Goal: Task Accomplishment & Management: Complete application form

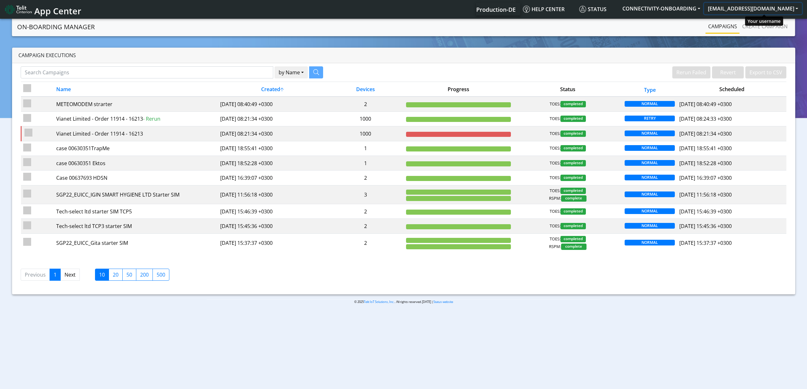
click at [792, 5] on button "[EMAIL_ADDRESS][DOMAIN_NAME]" at bounding box center [753, 8] width 98 height 11
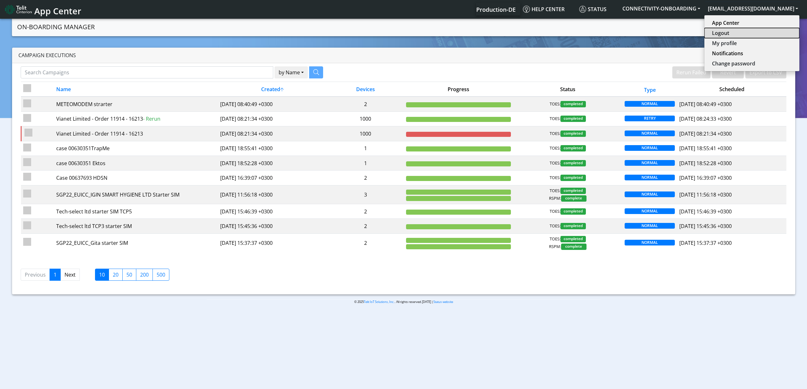
click at [746, 33] on button "Logout" at bounding box center [751, 33] width 95 height 10
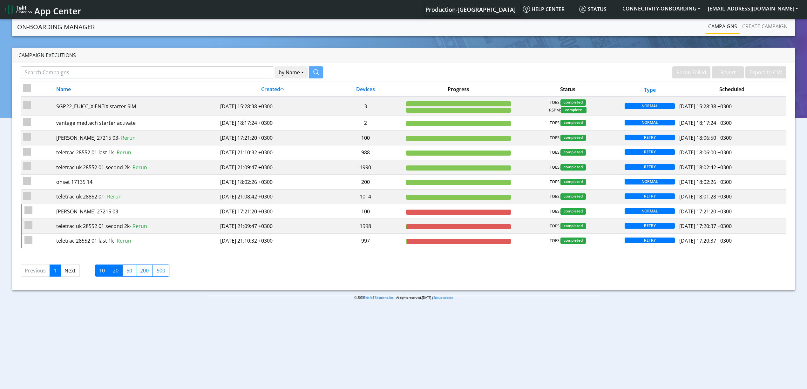
click at [114, 276] on label "20" at bounding box center [116, 271] width 14 height 12
click at [114, 271] on input "20" at bounding box center [115, 269] width 4 height 4
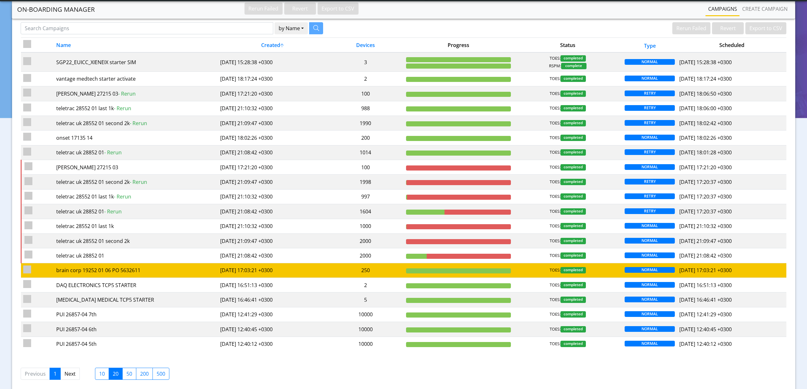
scroll to position [58, 0]
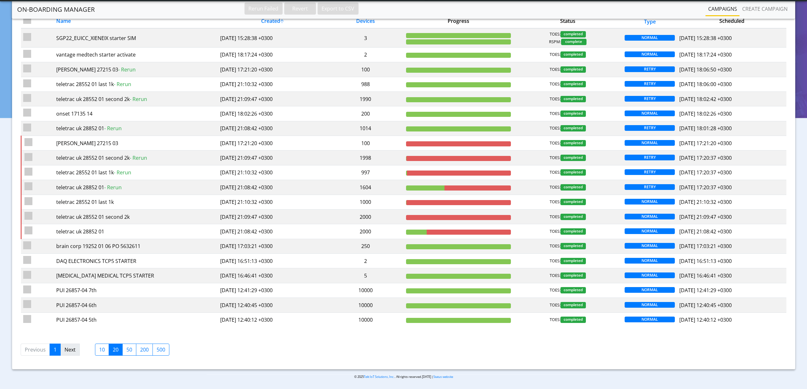
click at [67, 351] on link "Next" at bounding box center [69, 350] width 19 height 12
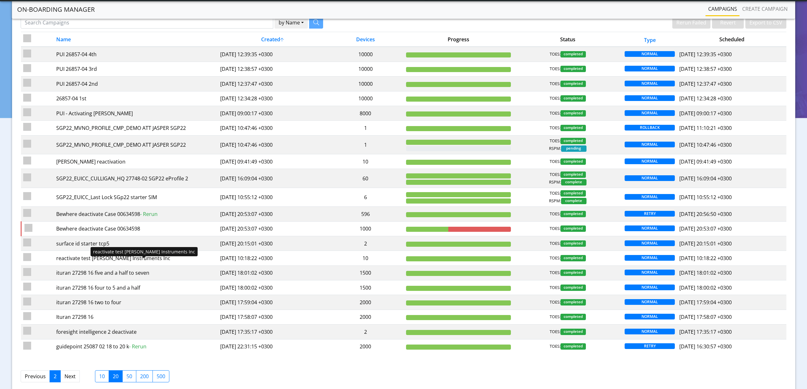
scroll to position [65, 0]
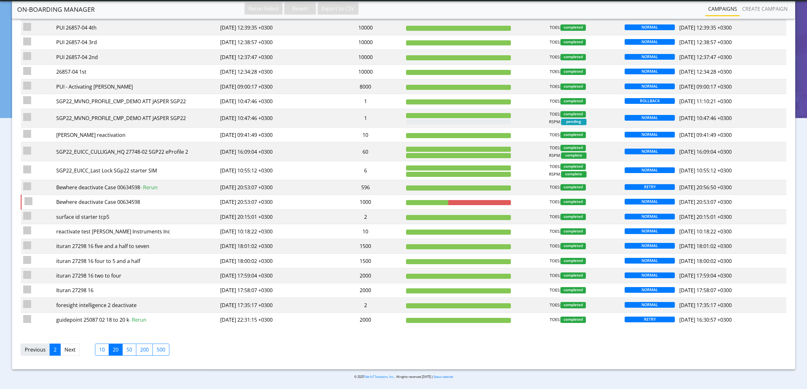
click at [37, 349] on link "Previous" at bounding box center [35, 350] width 29 height 12
click at [97, 351] on label "10" at bounding box center [102, 350] width 14 height 12
click at [99, 350] on input "10" at bounding box center [101, 348] width 4 height 4
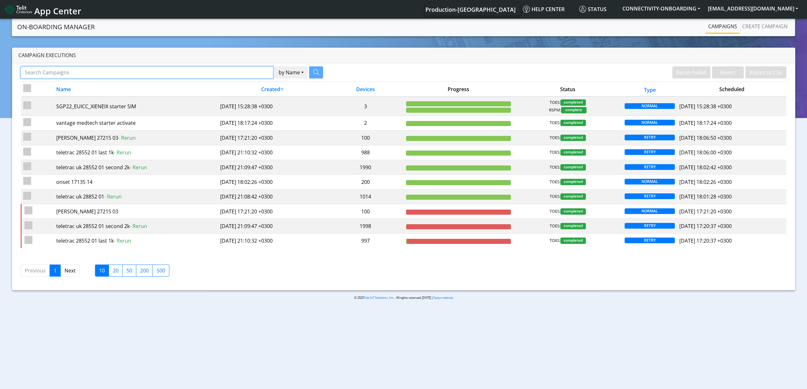
click at [162, 72] on input "Search Campaigns" at bounding box center [147, 72] width 253 height 12
paste input "29275"
type input "29275"
click at [309, 78] on button "button" at bounding box center [308, 72] width 14 height 12
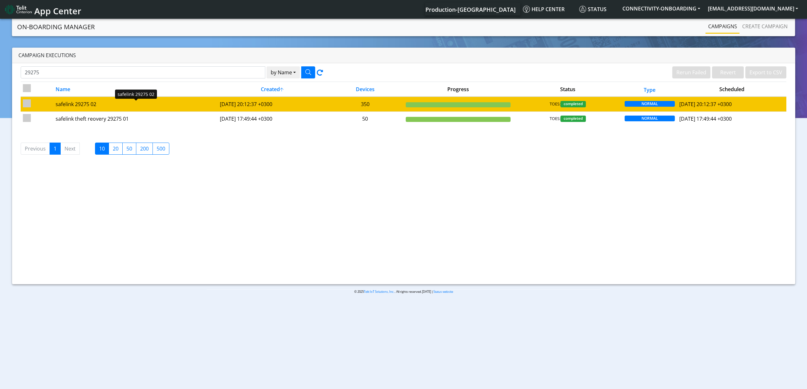
click at [164, 107] on div "safelink 29275 02" at bounding box center [135, 104] width 159 height 8
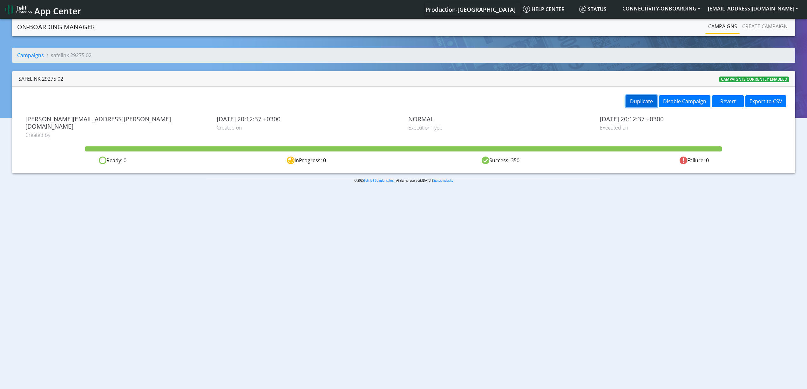
click at [631, 107] on button "Duplicate" at bounding box center [642, 101] width 32 height 12
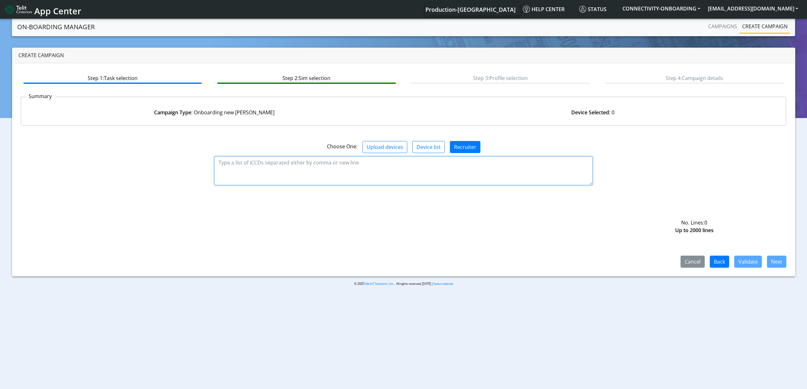
click at [285, 175] on textarea at bounding box center [403, 171] width 378 height 29
paste textarea "89358151000031981734 89358151000031981742 89358151000031981759 8935815100003198…"
type textarea "89358151000031981734 89358151000031981742 89358151000031981759 8935815100003198…"
click at [754, 263] on button "Validate" at bounding box center [748, 262] width 28 height 12
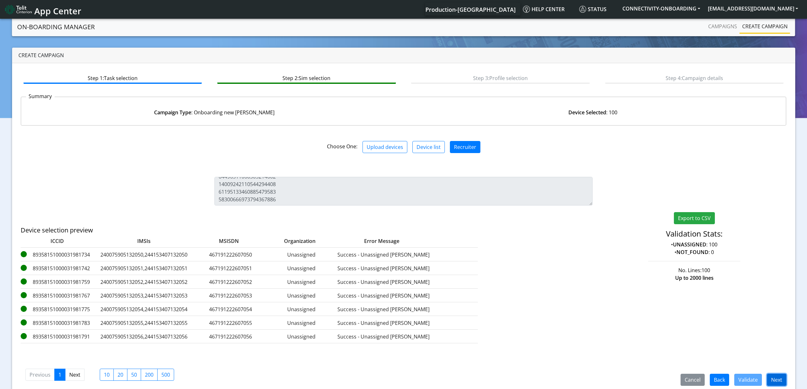
click at [773, 383] on button "Next" at bounding box center [776, 380] width 19 height 12
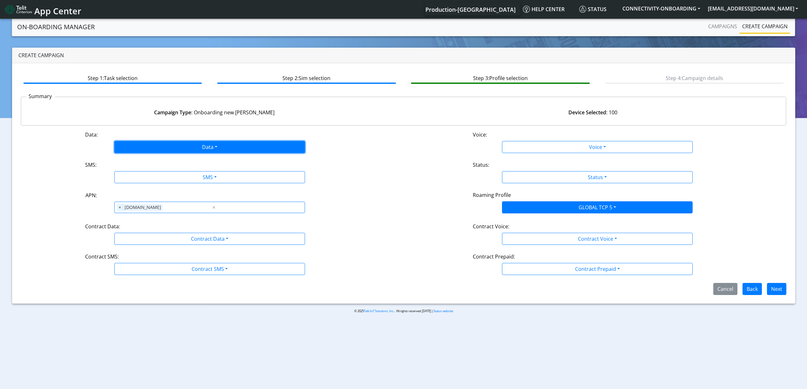
click at [158, 146] on button "Data" at bounding box center [209, 147] width 191 height 12
click at [147, 171] on button "Enabled" at bounding box center [210, 172] width 190 height 10
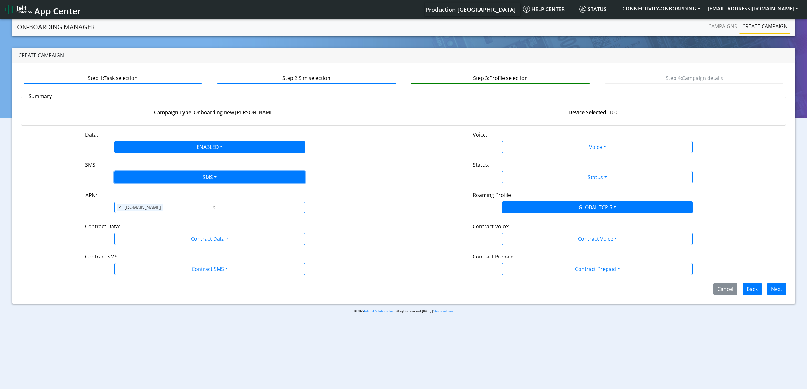
click at [151, 175] on button "SMS" at bounding box center [209, 177] width 191 height 12
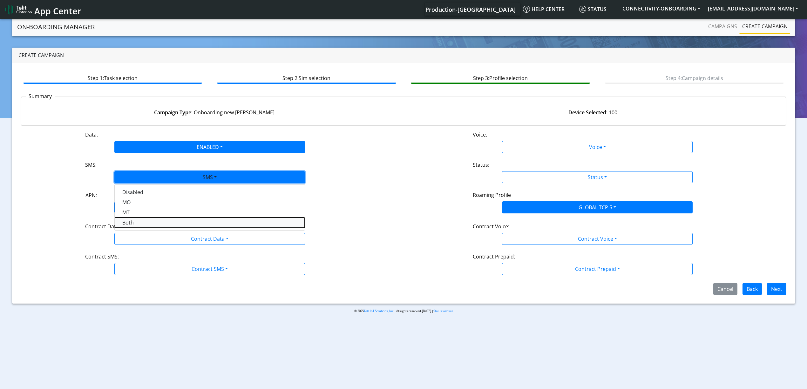
click at [146, 220] on button "Both" at bounding box center [210, 223] width 190 height 10
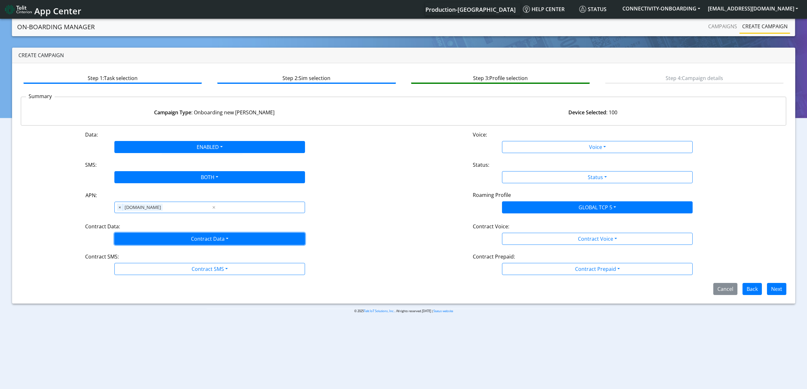
click at [159, 240] on button "Contract Data" at bounding box center [209, 239] width 191 height 12
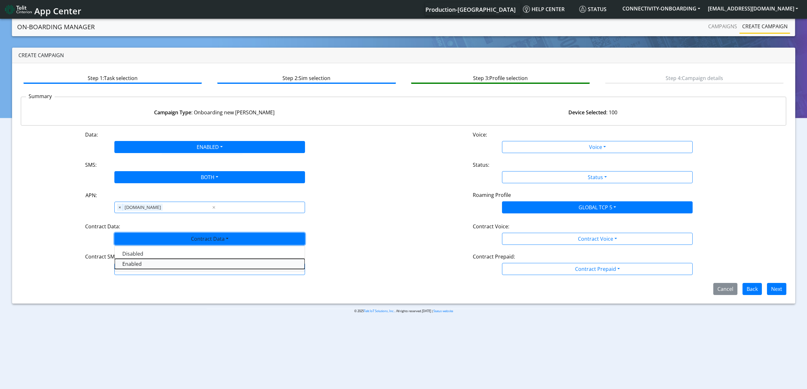
click at [150, 266] on Dataenabled-dropdown "Enabled" at bounding box center [210, 264] width 190 height 10
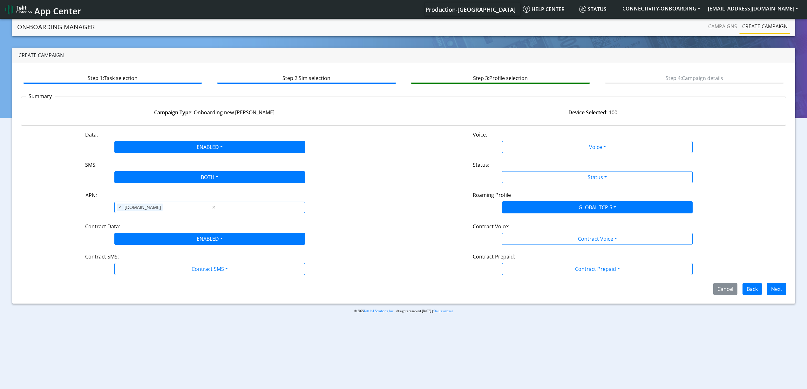
click at [150, 277] on div "Data: ENABLED Disabled Enabled Voice: Voice Disabled Enabled SMS: BOTH Disabled…" at bounding box center [404, 213] width 766 height 164
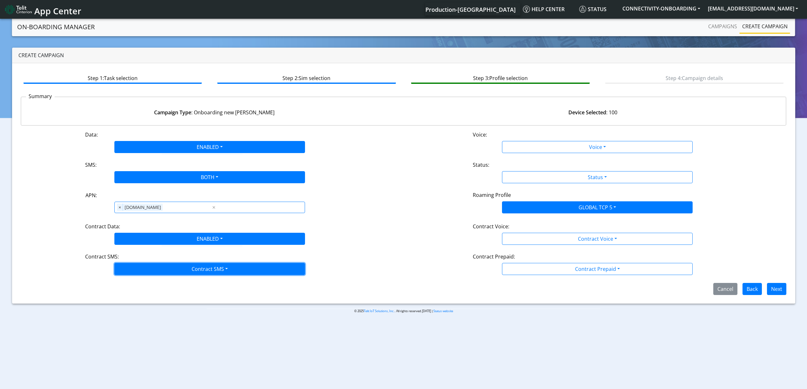
click at [148, 268] on button "Contract SMS" at bounding box center [209, 269] width 191 height 12
click at [139, 318] on SMSboth-dropdown "Both" at bounding box center [210, 314] width 190 height 10
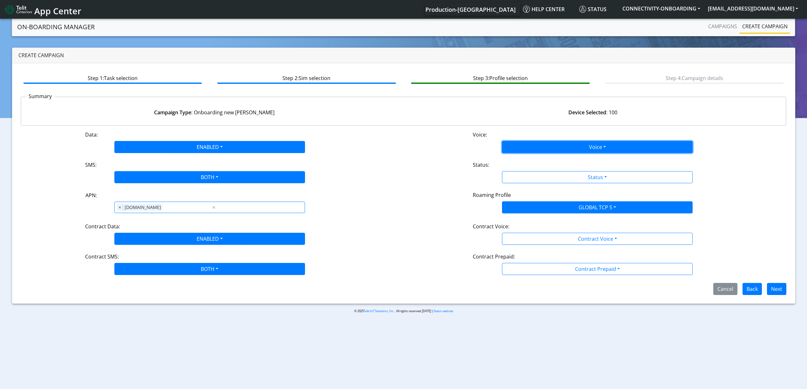
click at [506, 145] on button "Voice" at bounding box center [597, 147] width 191 height 12
click at [516, 158] on button "Disabled" at bounding box center [597, 162] width 190 height 10
click at [520, 164] on div "Status:" at bounding box center [597, 166] width 259 height 10
click at [521, 169] on div "Status:" at bounding box center [597, 166] width 259 height 10
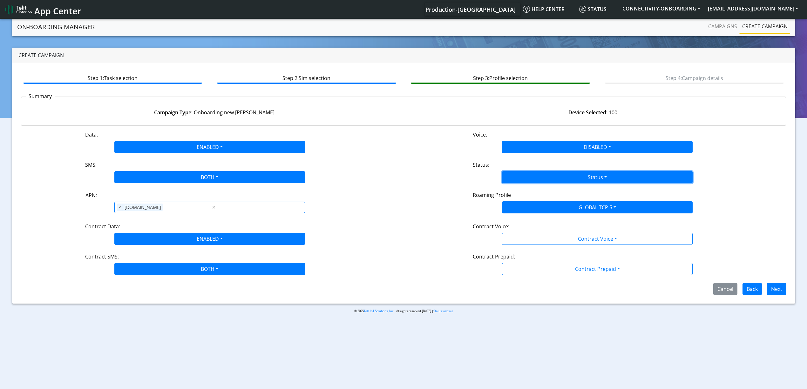
click at [523, 178] on button "Status" at bounding box center [597, 177] width 191 height 12
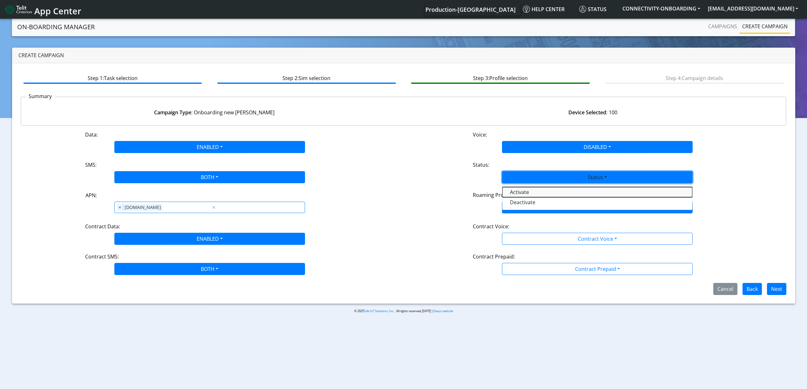
click at [524, 187] on button "Activate" at bounding box center [597, 192] width 190 height 10
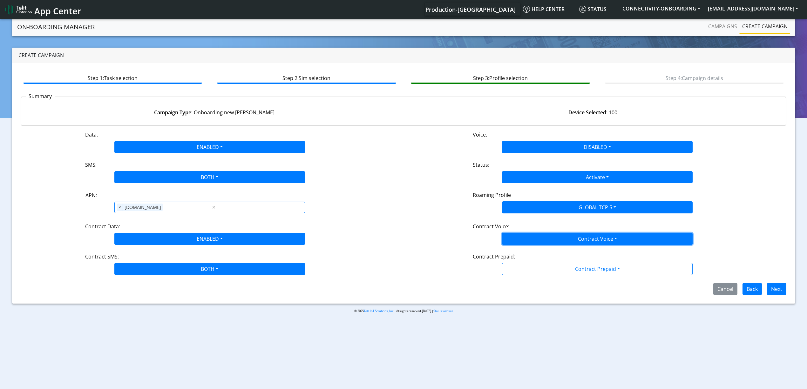
click at [537, 238] on button "Contract Voice" at bounding box center [597, 239] width 191 height 12
click at [528, 256] on Voicedisabled-dropdown "Disabled" at bounding box center [597, 254] width 190 height 10
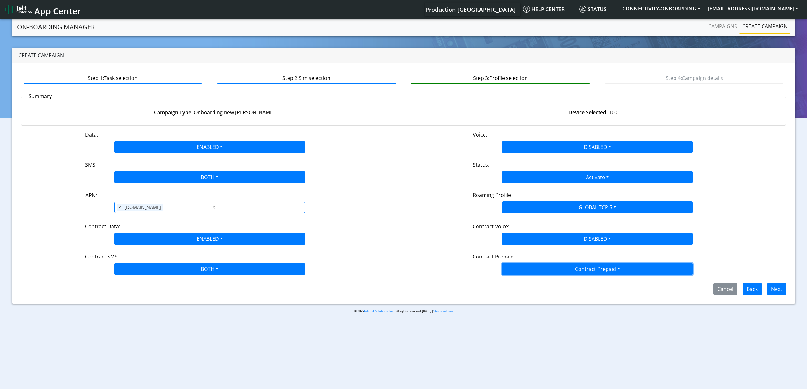
click at [528, 267] on button "Contract Prepaid" at bounding box center [597, 269] width 191 height 12
click at [526, 294] on Prepaidnotprepaid-dropdown "No" at bounding box center [597, 294] width 190 height 10
click at [778, 291] on button "Next" at bounding box center [776, 289] width 19 height 12
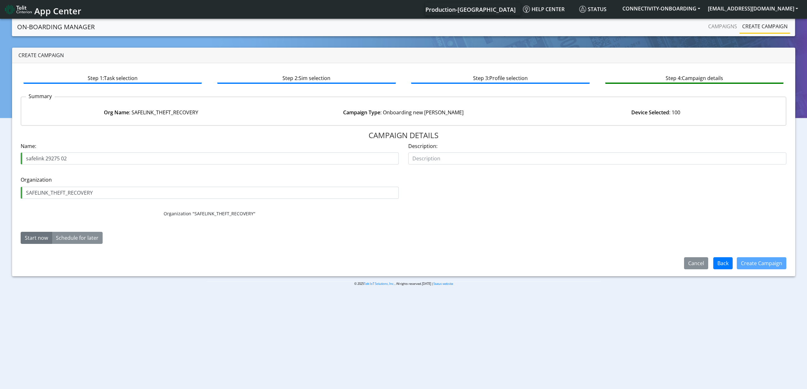
drag, startPoint x: 70, startPoint y: 159, endPoint x: 75, endPoint y: 159, distance: 5.1
click at [75, 159] on input "safelink 29275 02" at bounding box center [210, 158] width 378 height 12
type input "safelink 29275 03"
click at [773, 266] on button "Create Campaign" at bounding box center [762, 263] width 50 height 12
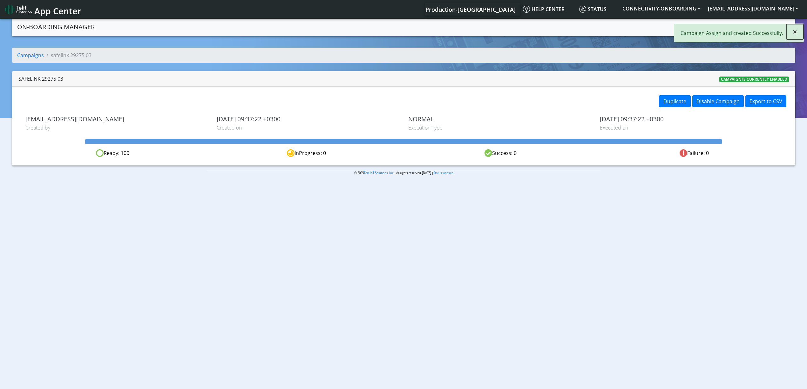
click at [796, 32] on span "×" at bounding box center [795, 31] width 4 height 10
click at [727, 28] on link "Campaigns" at bounding box center [723, 26] width 34 height 13
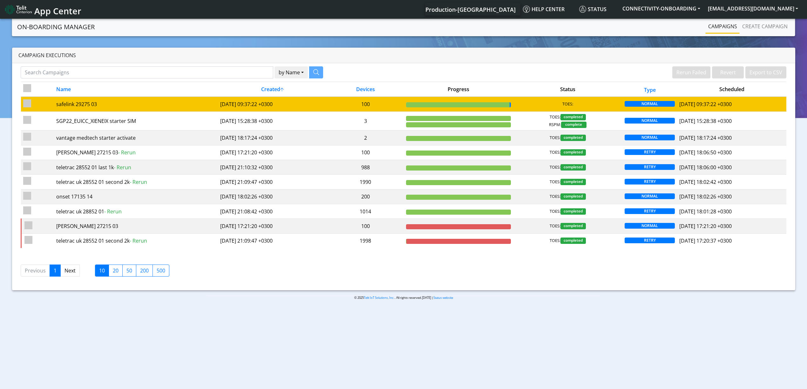
click at [284, 108] on td "[DATE] 09:37:22 +0300" at bounding box center [272, 104] width 109 height 15
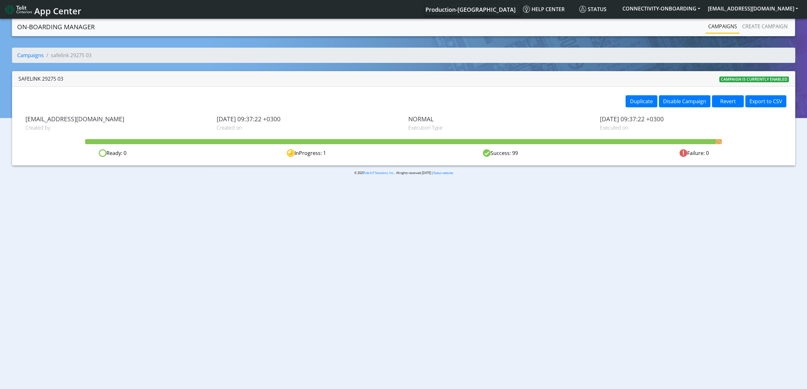
click at [724, 29] on link "Campaigns" at bounding box center [723, 26] width 34 height 13
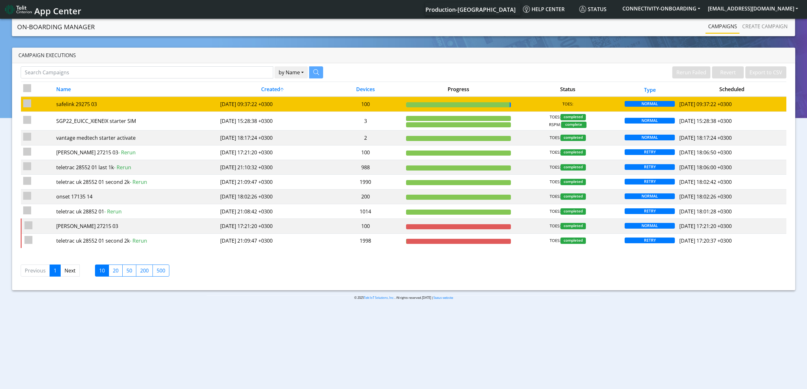
click at [318, 105] on td "[DATE] 09:37:22 +0300" at bounding box center [272, 104] width 109 height 15
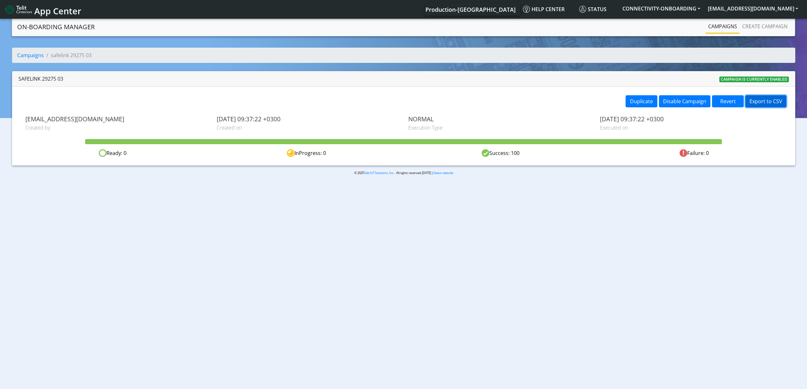
click at [765, 102] on button "Export to CSV" at bounding box center [765, 101] width 41 height 12
click at [734, 22] on link "Campaigns" at bounding box center [723, 26] width 34 height 13
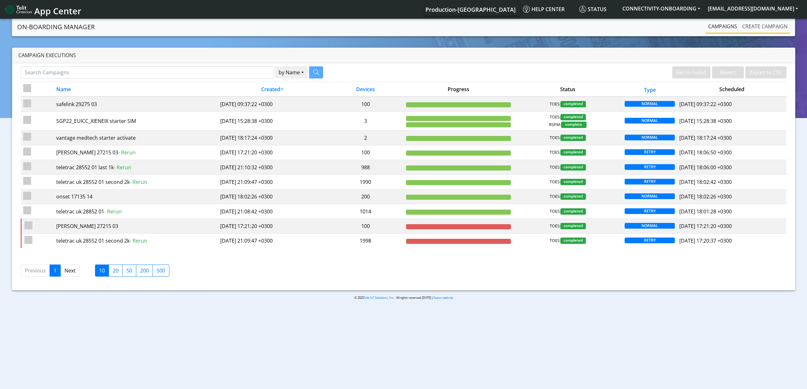
click at [766, 29] on link "Create campaign" at bounding box center [765, 26] width 51 height 13
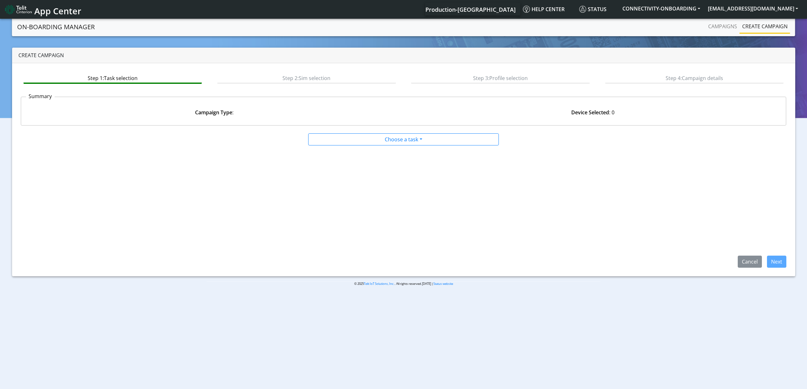
click at [354, 129] on app-summary "Summary Campaign Type : Device Selected : 0" at bounding box center [404, 110] width 766 height 39
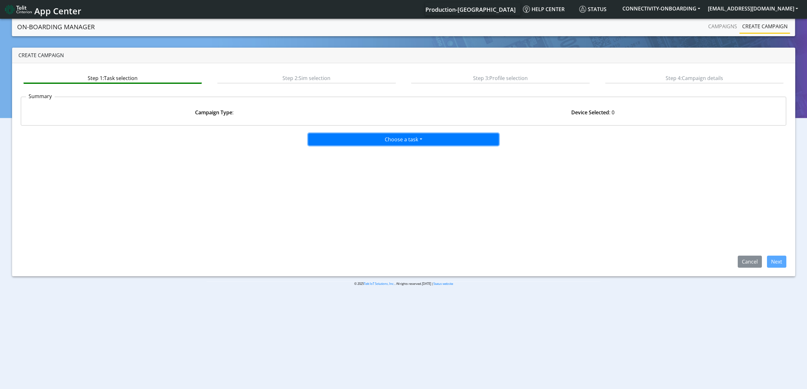
click at [356, 135] on button "Choose a task" at bounding box center [403, 139] width 191 height 12
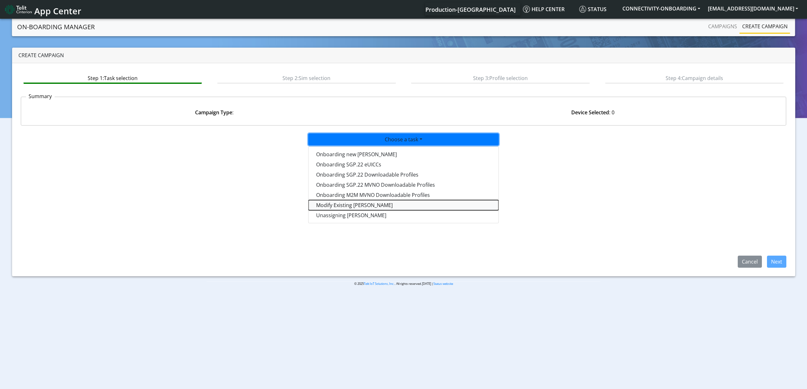
click at [357, 206] on taskiotp-dropdown "Modify Existing [PERSON_NAME]" at bounding box center [403, 205] width 190 height 10
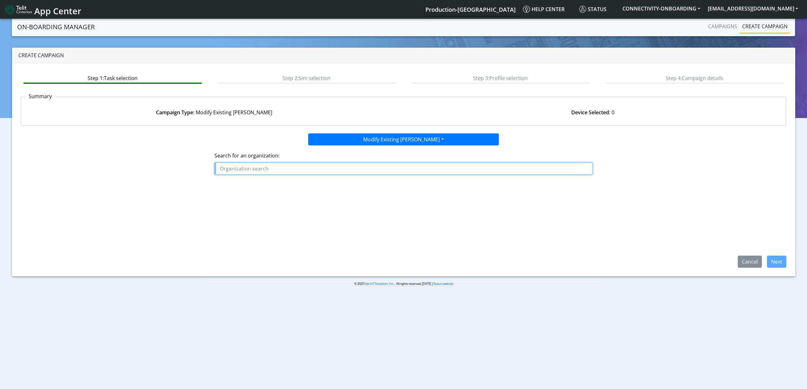
click at [309, 164] on input "text" at bounding box center [403, 169] width 378 height 12
click at [309, 167] on input "text" at bounding box center [403, 169] width 378 height 12
click at [280, 216] on ngb-highlight "SAFE LINK_THEFT_RECOVERY" at bounding box center [255, 214] width 67 height 7
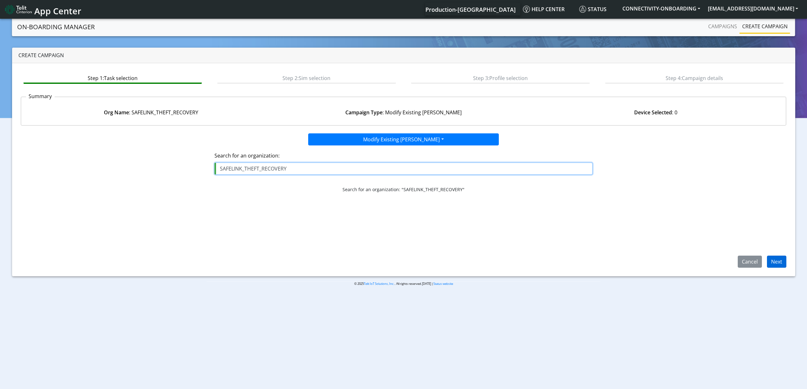
type input "SAFELINK_THEFT_RECOVERY"
click at [768, 256] on button "Next" at bounding box center [776, 262] width 19 height 12
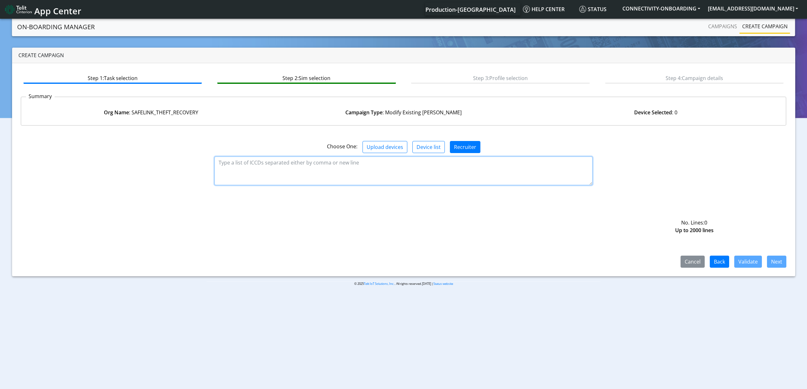
click at [339, 165] on textarea at bounding box center [403, 171] width 378 height 29
paste textarea "89358151000031981734 89358151000031981742 89358151000031981759 8935815100003198…"
type textarea "89358151000031981734 89358151000031981742 89358151000031981759 8935815100003198…"
click at [748, 257] on button "Validate" at bounding box center [748, 262] width 28 height 12
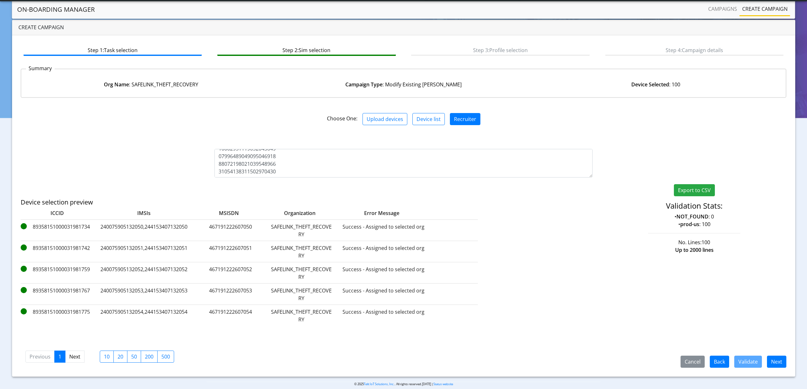
scroll to position [18, 0]
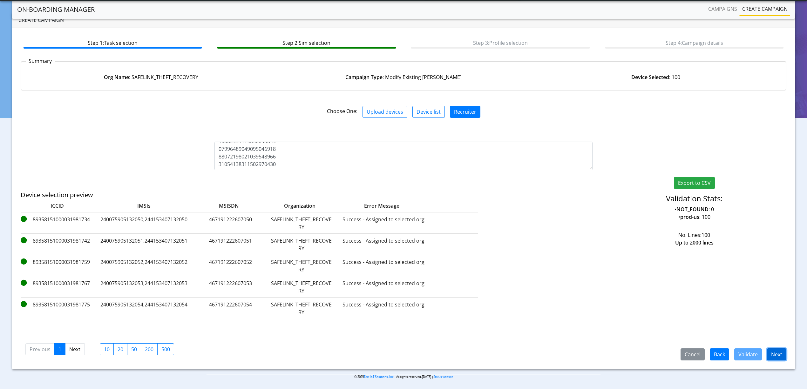
click at [778, 359] on button "Next" at bounding box center [776, 355] width 19 height 12
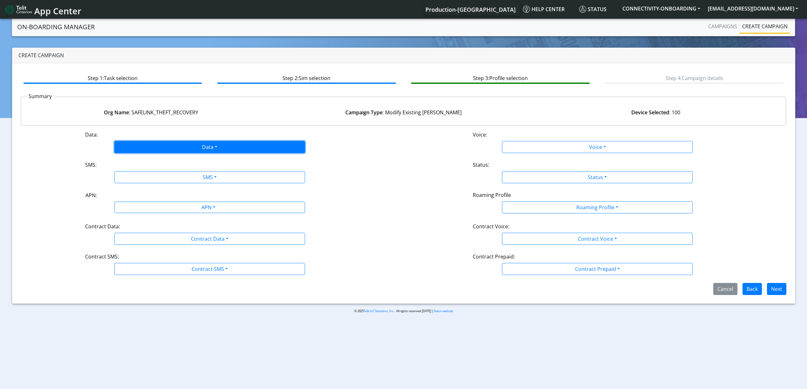
click at [190, 150] on button "Data" at bounding box center [209, 147] width 191 height 12
click at [328, 147] on div "Data Disabled Enabled" at bounding box center [209, 147] width 259 height 12
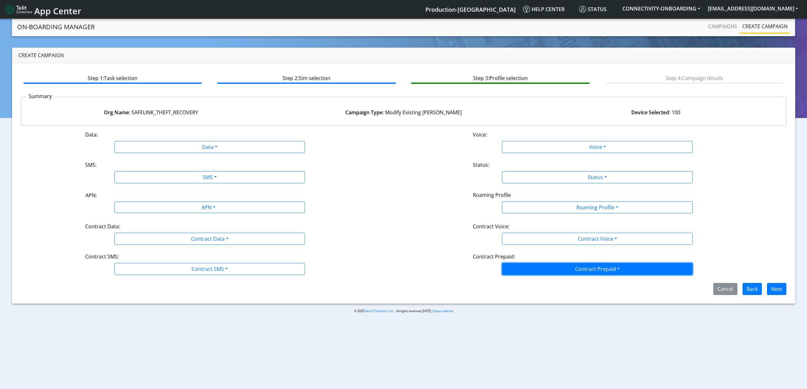
click at [305, 153] on button "Contract Prepaid" at bounding box center [209, 147] width 191 height 12
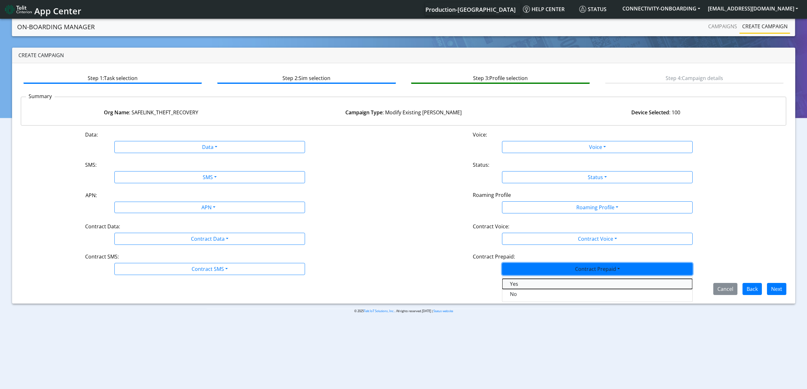
click at [539, 285] on Prepaidprepaid-dropdown "Yes" at bounding box center [597, 284] width 190 height 10
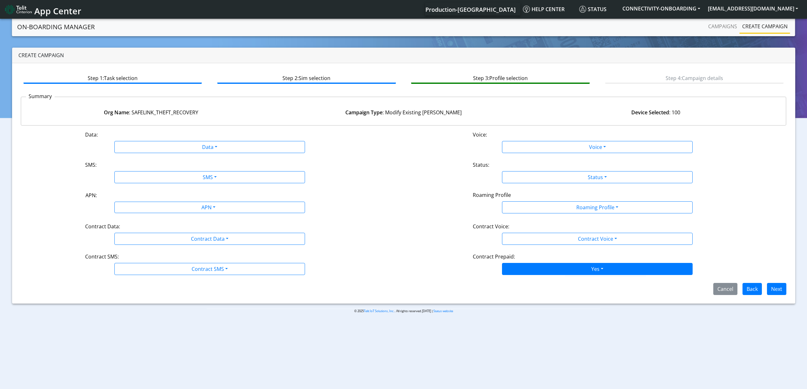
click at [473, 311] on p "© 2025 Telit IoT Solutions, Inc. . All rights reserved.[DATE] | Status website" at bounding box center [403, 311] width 394 height 5
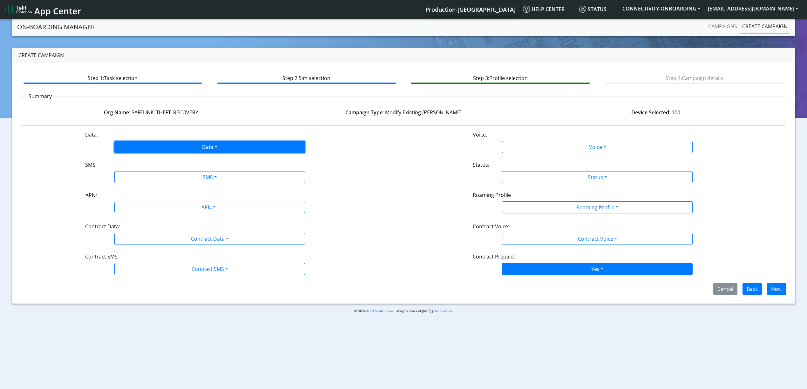
click at [161, 146] on button "Data" at bounding box center [209, 147] width 191 height 12
click at [143, 176] on button "Enabled" at bounding box center [210, 172] width 190 height 10
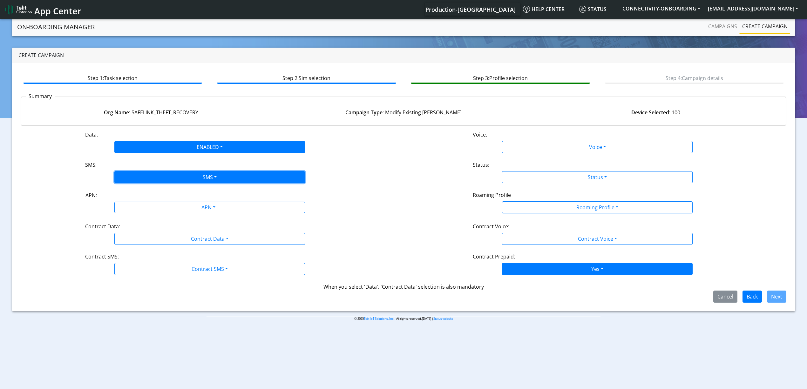
click at [153, 178] on button "SMS" at bounding box center [209, 177] width 191 height 12
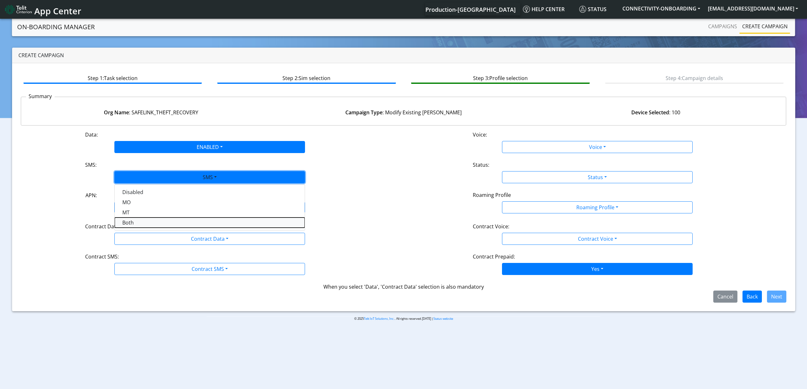
click at [143, 219] on button "Both" at bounding box center [210, 223] width 190 height 10
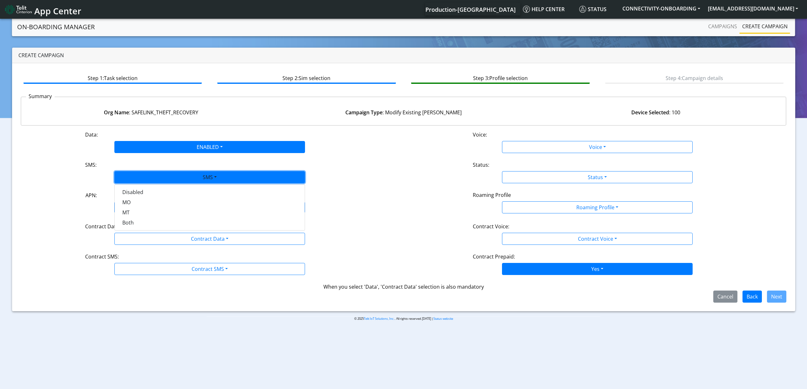
click at [145, 213] on div "APN: APN" at bounding box center [210, 202] width 388 height 22
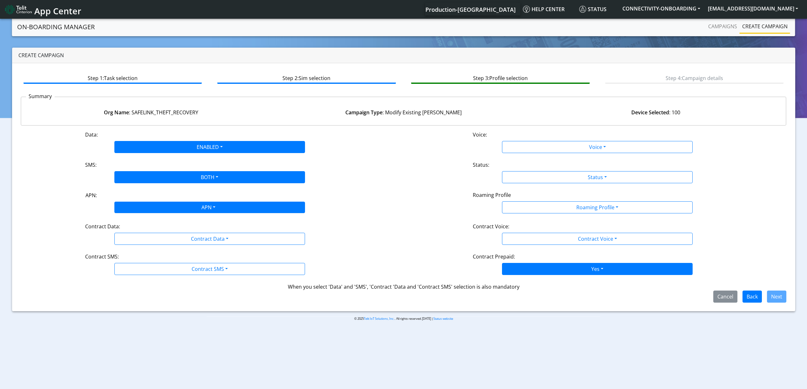
click at [163, 206] on div "APN" at bounding box center [207, 208] width 201 height 12
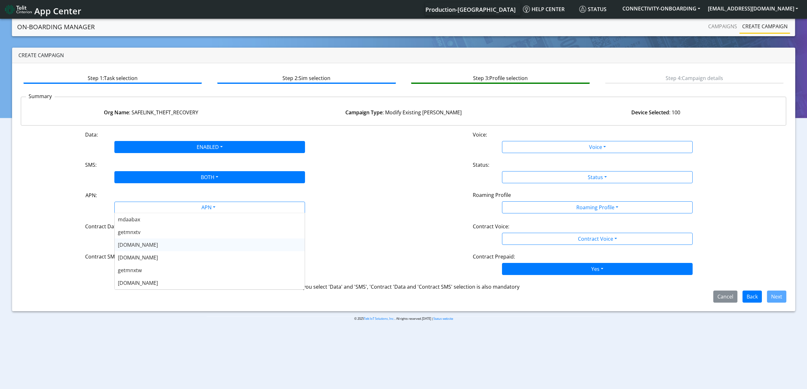
scroll to position [169, 0]
click at [147, 220] on div "[DOMAIN_NAME]" at bounding box center [210, 215] width 190 height 13
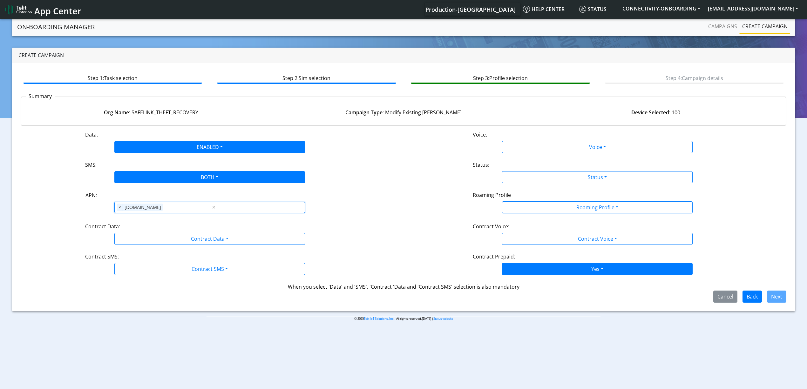
click at [152, 225] on div "Contract Data:" at bounding box center [209, 228] width 259 height 10
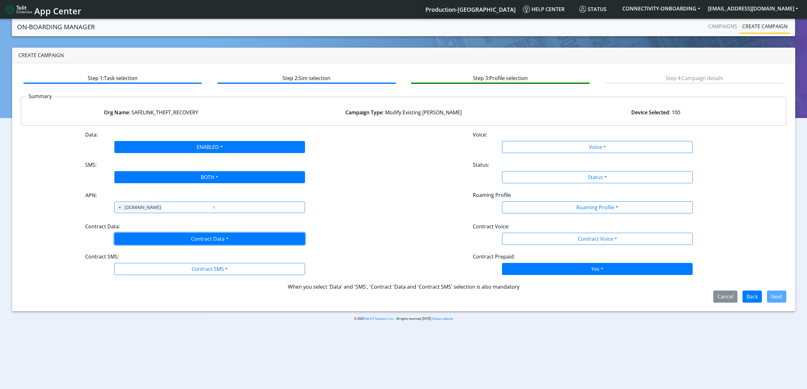
click at [153, 240] on button "Contract Data" at bounding box center [209, 239] width 191 height 12
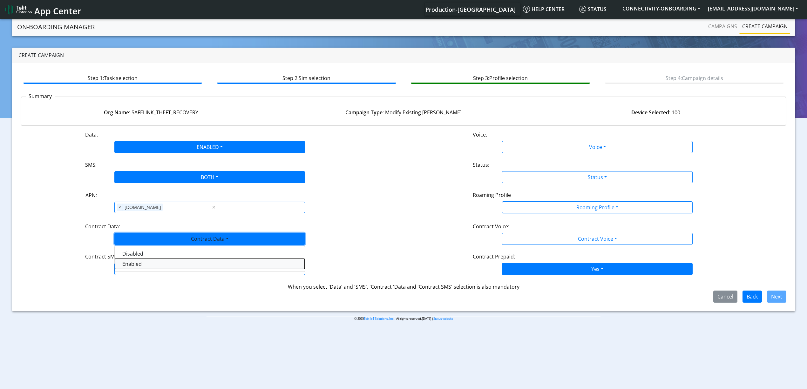
click at [145, 263] on Dataenabled-dropdown "Enabled" at bounding box center [210, 264] width 190 height 10
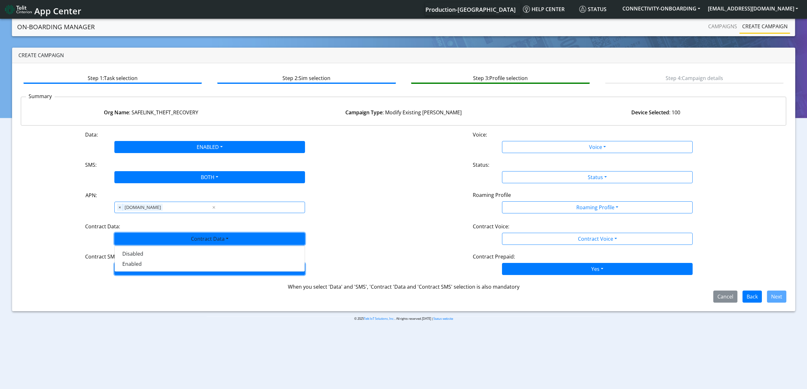
click at [146, 269] on button "Contract SMS" at bounding box center [209, 269] width 191 height 12
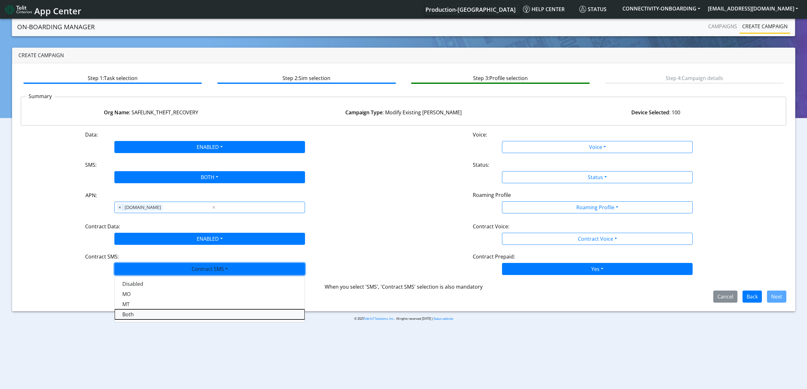
click at [139, 314] on SMSboth-dropdown "Both" at bounding box center [210, 314] width 190 height 10
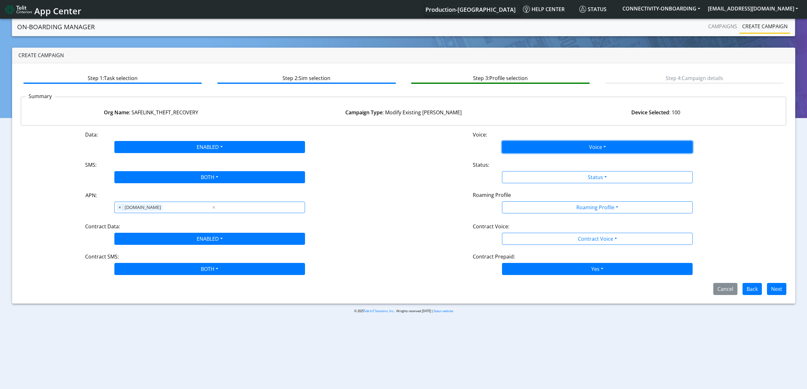
click at [577, 147] on button "Voice" at bounding box center [597, 147] width 191 height 12
click at [544, 161] on button "Disabled" at bounding box center [597, 162] width 190 height 10
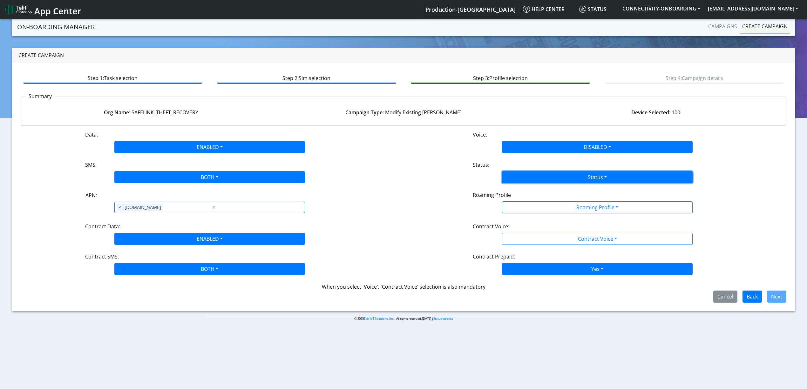
click at [542, 172] on button "Status" at bounding box center [597, 177] width 191 height 12
click at [530, 193] on button "Activate" at bounding box center [597, 192] width 190 height 10
drag, startPoint x: 565, startPoint y: 198, endPoint x: 565, endPoint y: 210, distance: 11.8
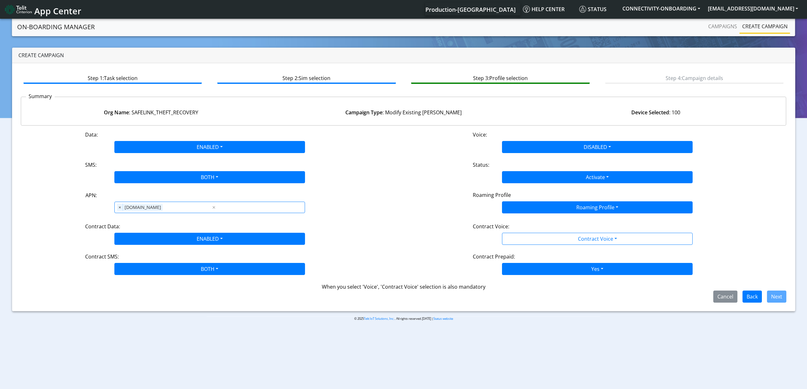
click at [565, 199] on div "Roaming Profile" at bounding box center [597, 196] width 259 height 10
click at [565, 210] on button "Roaming Profile" at bounding box center [597, 207] width 191 height 12
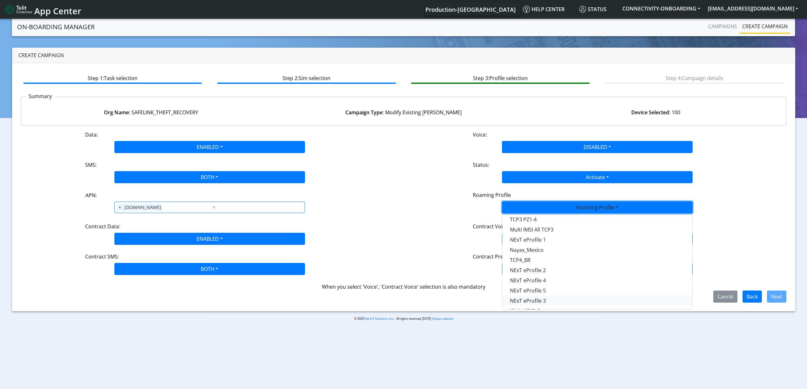
scroll to position [178, 0]
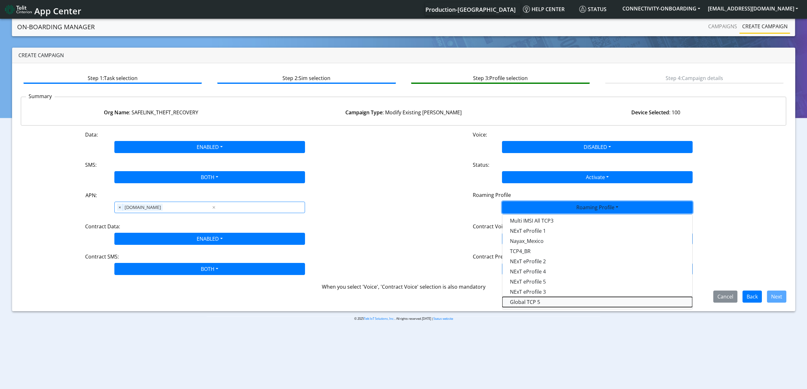
click at [545, 297] on Profile-dropdown "Global TCP 5" at bounding box center [597, 302] width 190 height 10
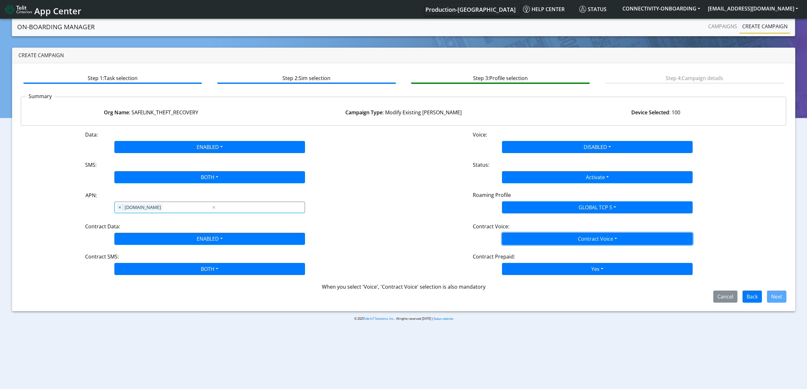
click at [528, 237] on button "Contract Voice" at bounding box center [597, 239] width 191 height 12
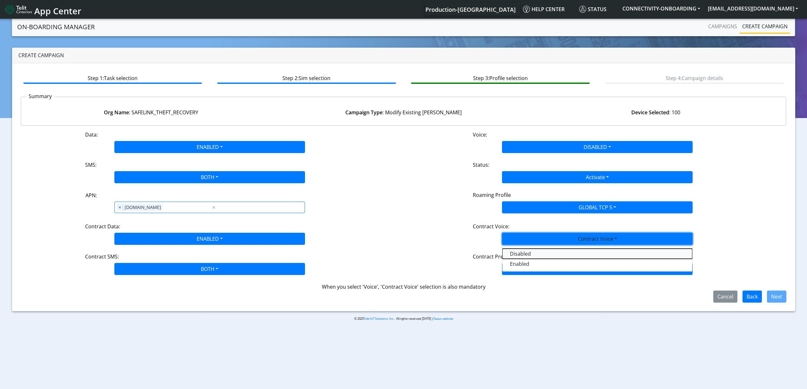
click at [528, 250] on Voicedisabled-dropdown "Disabled" at bounding box center [597, 254] width 190 height 10
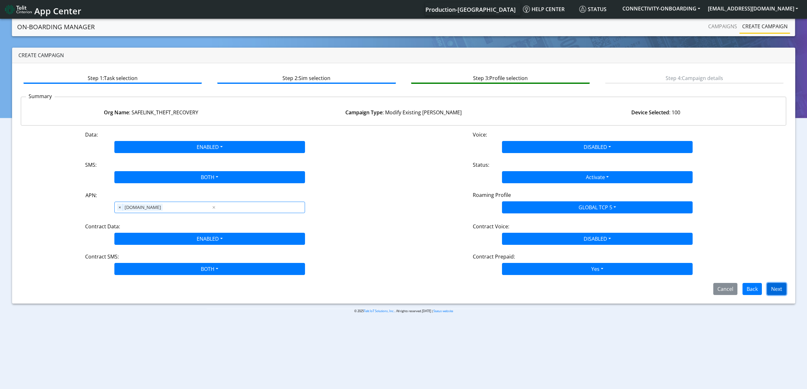
click at [776, 288] on button "Next" at bounding box center [776, 289] width 19 height 12
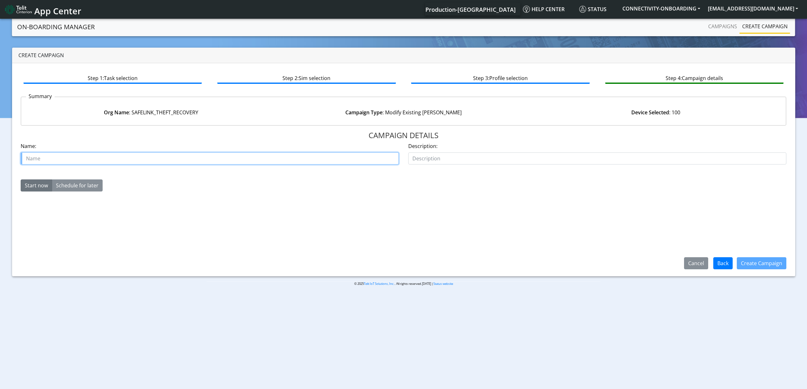
click at [65, 163] on input "text" at bounding box center [210, 158] width 378 height 12
click at [146, 112] on div "Org Name : SAFELINK_THEFT_RECOVERY" at bounding box center [151, 113] width 252 height 8
copy div "SAFELINK_THEFT_RECOVERY"
click at [102, 161] on input "text" at bounding box center [210, 158] width 378 height 12
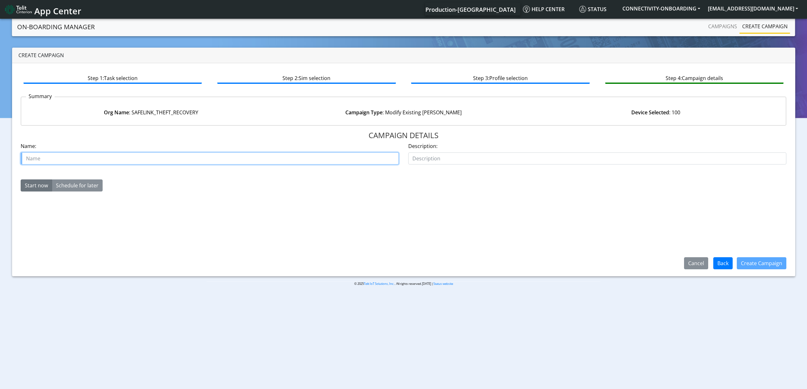
paste input "SAFELINK_THEFT_RECOVERY"
type input "SAFELINK_THEFT_RECOVERY prepaid yes"
click at [773, 261] on button "Create Campaign" at bounding box center [762, 263] width 50 height 12
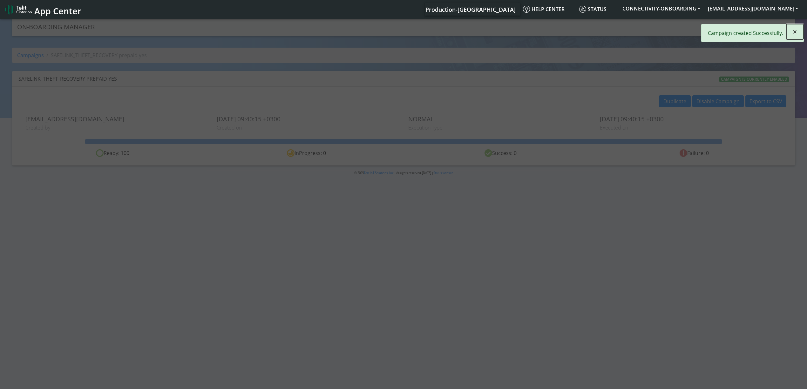
click at [797, 29] on button "×" at bounding box center [794, 31] width 17 height 15
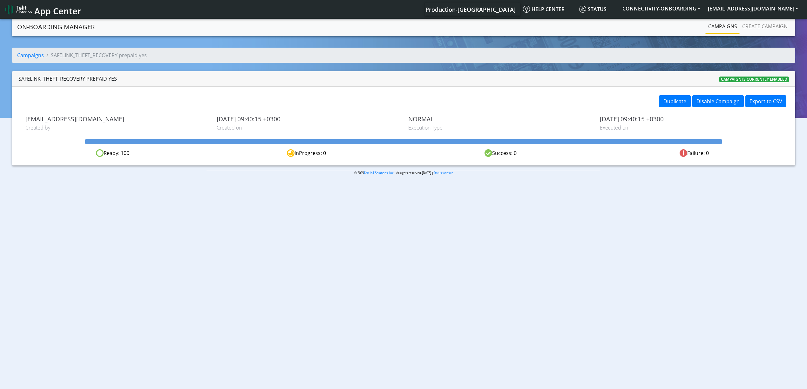
click at [726, 25] on link "Campaigns" at bounding box center [723, 26] width 34 height 13
